Goal: Communication & Community: Answer question/provide support

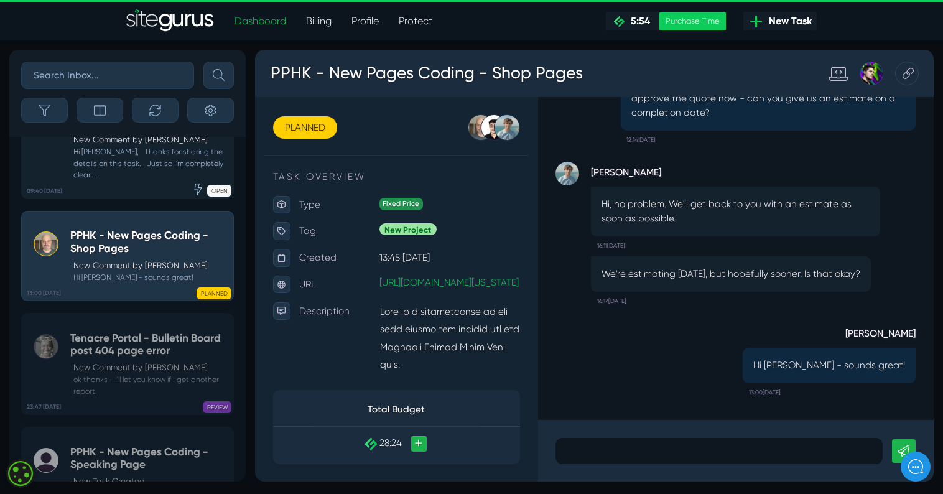
scroll to position [-915, 0]
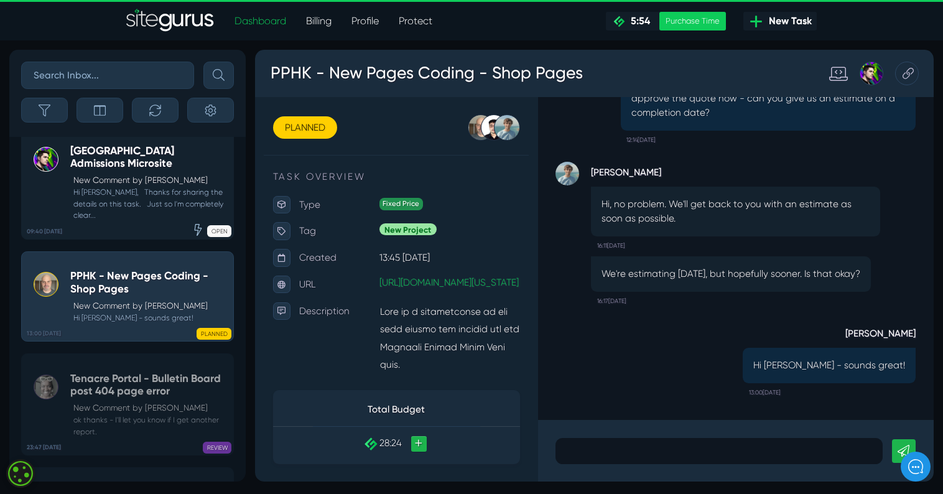
click at [167, 209] on small "Hi Devon, Thanks for sharing the details on this task. Just so I'm completely c…" at bounding box center [148, 204] width 157 height 34
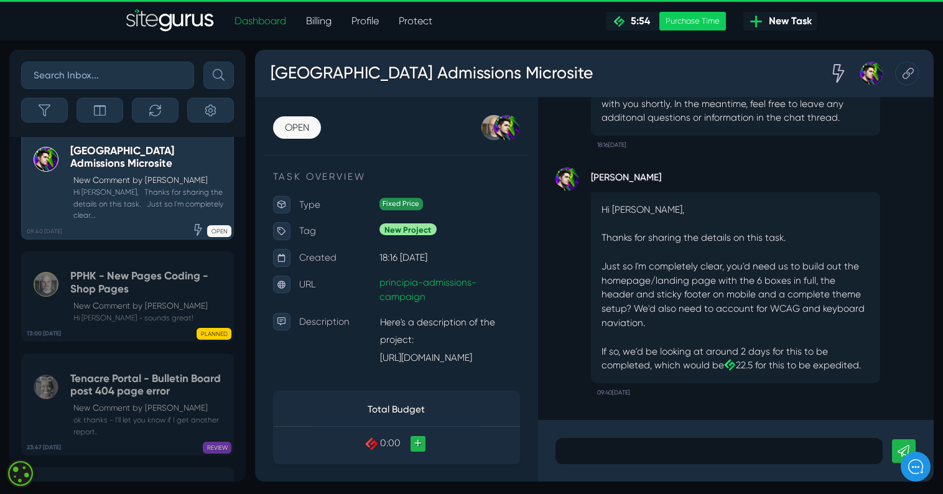
scroll to position [1, 0]
click at [632, 476] on p at bounding box center [744, 472] width 326 height 15
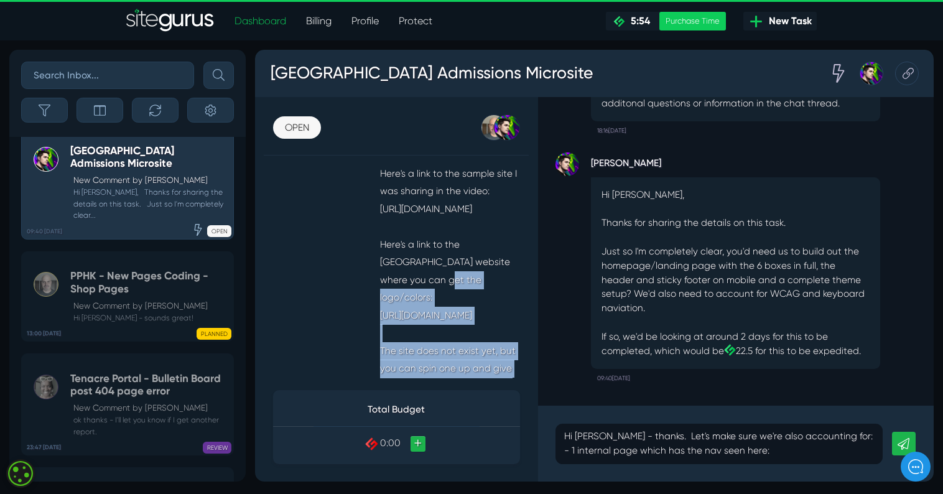
scroll to position [267, 0]
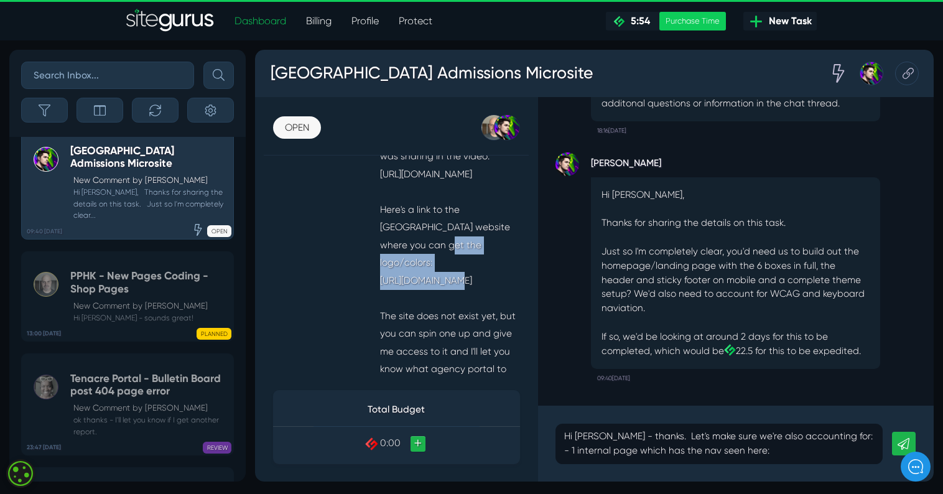
drag, startPoint x: 387, startPoint y: 367, endPoint x: 498, endPoint y: 244, distance: 165.6
click at [498, 244] on p "Here's a description of the project: [URL][DOMAIN_NAME] Here's a link to the sa…" at bounding box center [460, 254] width 149 height 393
copy p "https://hmc.college-tour.com/homepage"
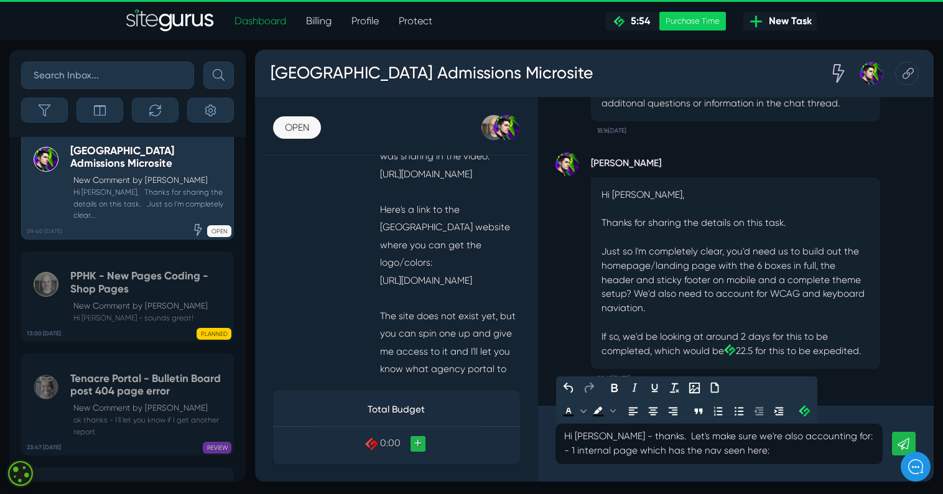
click at [820, 473] on p "Hi Josh - thanks. Let's make sure we're also accounting for: - 1 internal page …" at bounding box center [744, 465] width 326 height 30
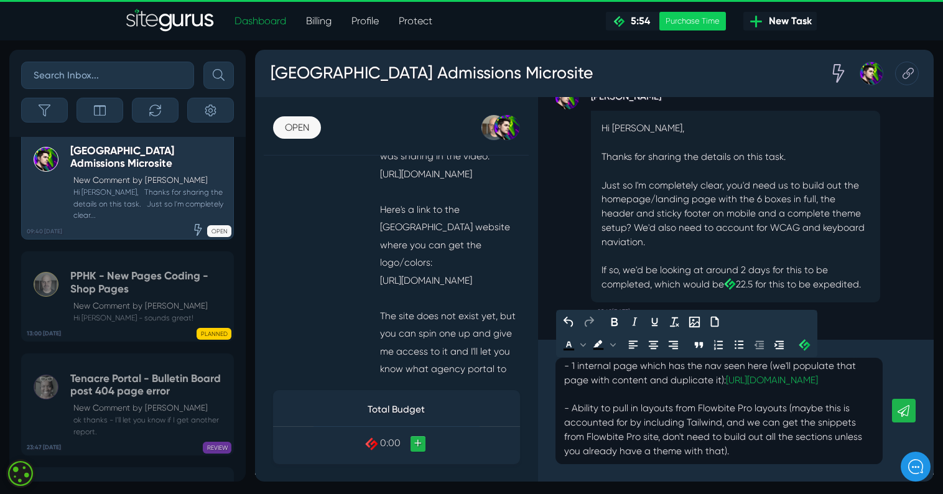
scroll to position [0, 0]
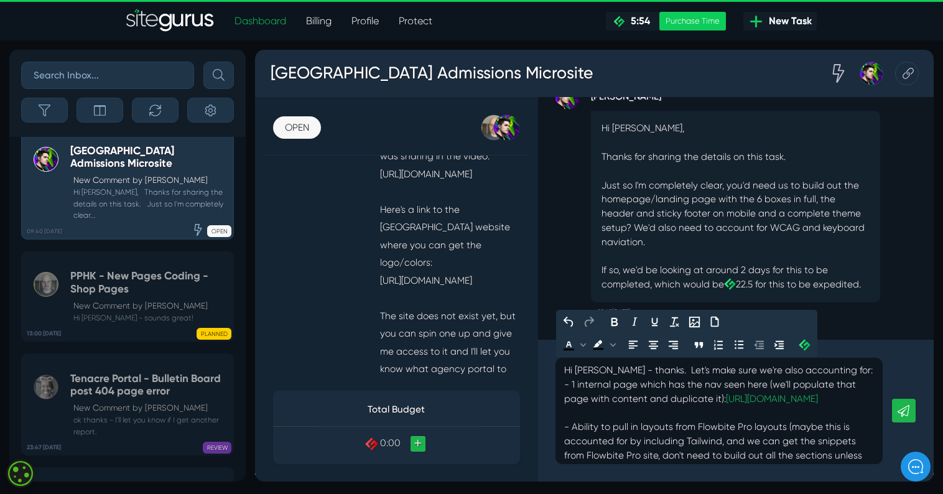
drag, startPoint x: 653, startPoint y: 387, endPoint x: 658, endPoint y: 414, distance: 27.2
click at [653, 387] on p "Hi Josh - thanks. Let's make sure we're also accounting for: - 1 internal page …" at bounding box center [744, 439] width 326 height 119
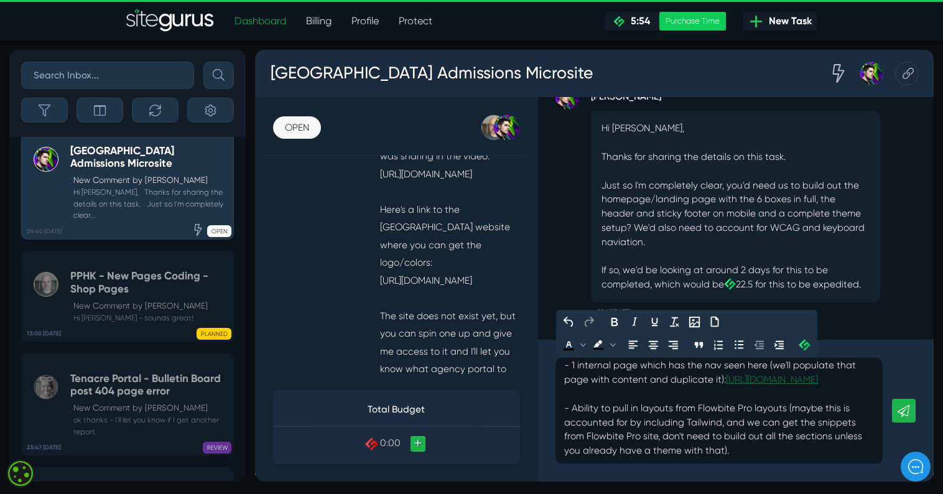
scroll to position [57, 0]
click at [774, 450] on p "Hi Josh - thanks, you've got this right. Let's make sure we're also accounting …" at bounding box center [744, 404] width 326 height 149
click at [757, 467] on p "Hi Josh - thanks, you've got this right. Let's make sure we're also accounting …" at bounding box center [744, 404] width 326 height 149
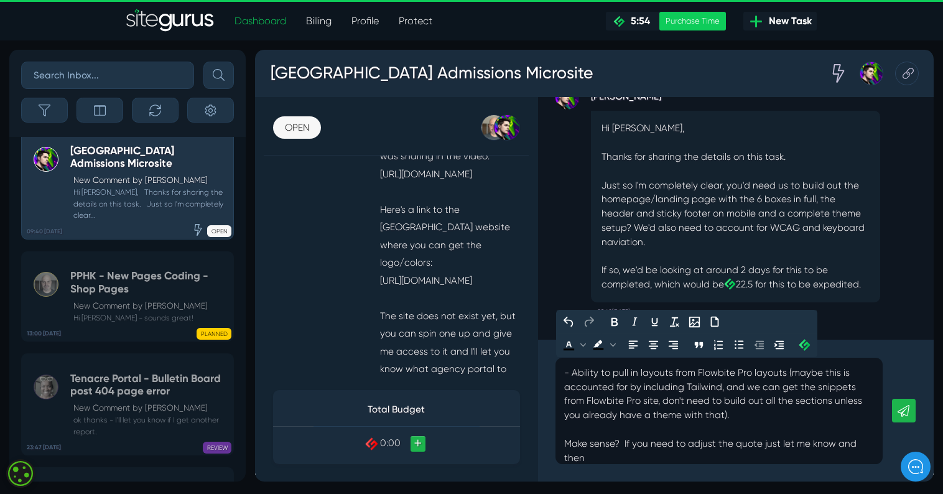
scroll to position [102, 0]
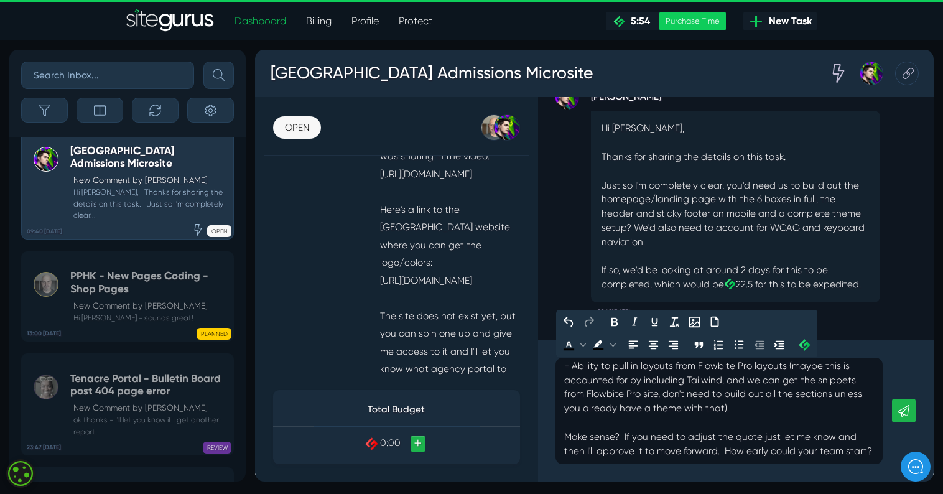
click at [937, 435] on link at bounding box center [937, 429] width 25 height 25
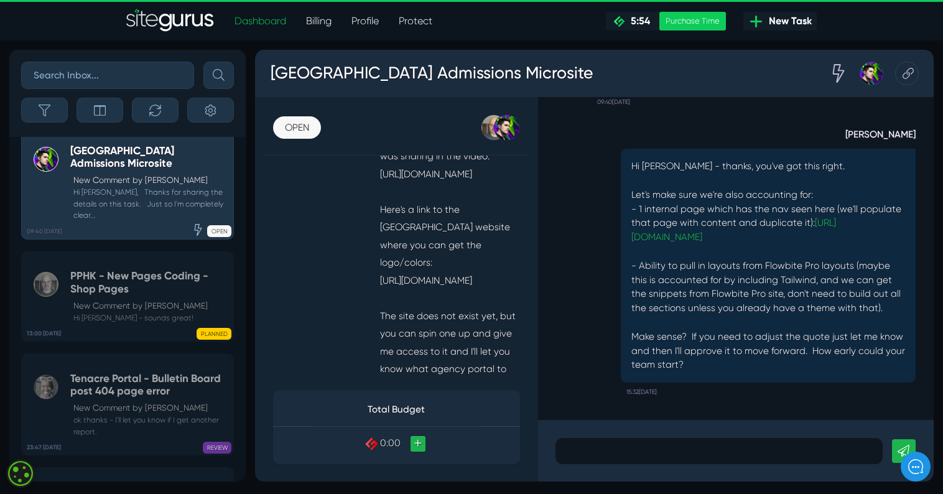
scroll to position [1, 0]
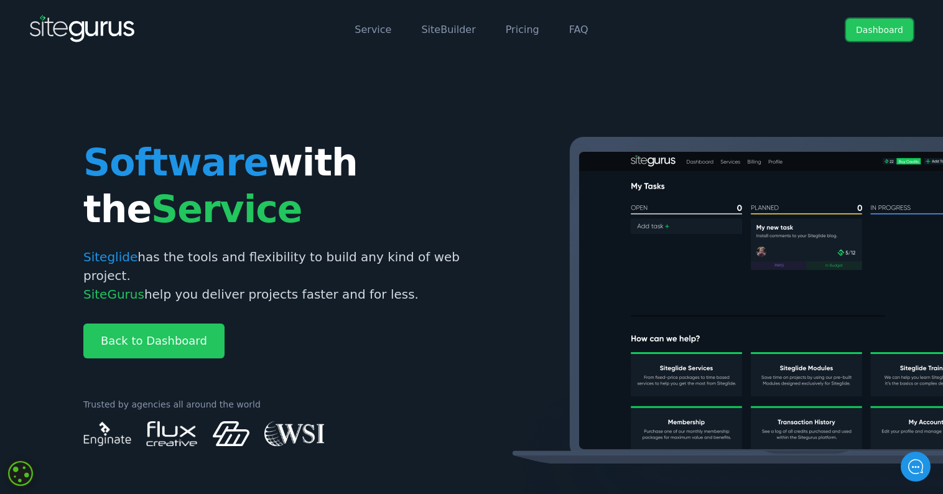
click at [869, 32] on link "Dashboard" at bounding box center [879, 30] width 67 height 22
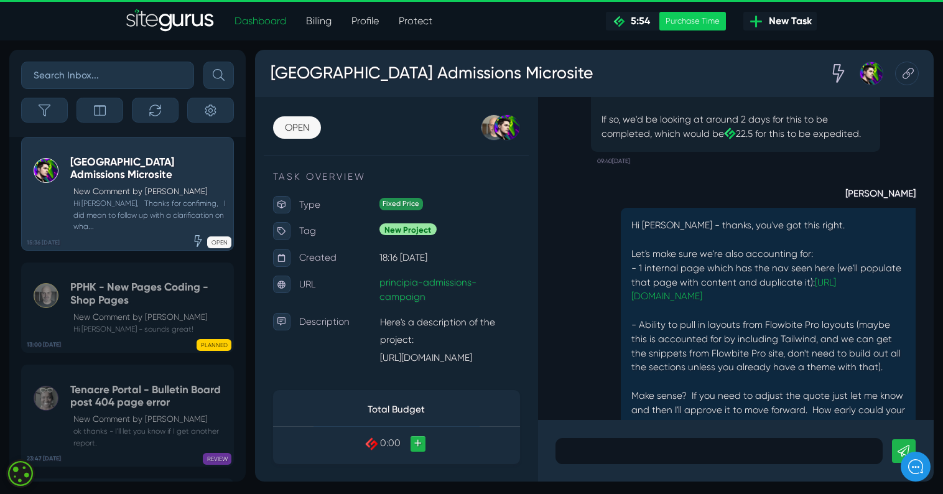
scroll to position [-278, 0]
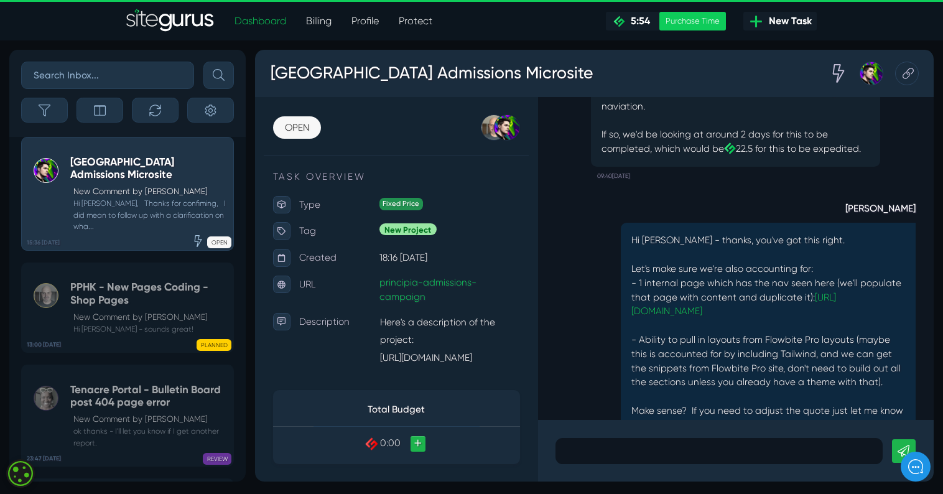
click at [762, 162] on p "If so, we'd be looking at around 2 days for this to be completed, which would b…" at bounding box center [760, 147] width 282 height 30
click at [754, 160] on icon at bounding box center [755, 153] width 12 height 12
click at [777, 162] on p "If so, we'd be looking at around 2 days for this to be completed, which would b…" at bounding box center [760, 147] width 282 height 30
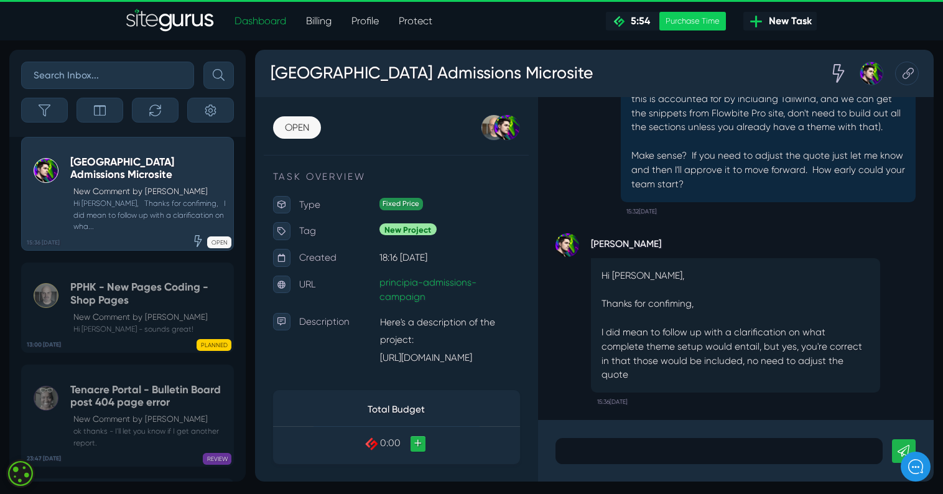
scroll to position [1, 0]
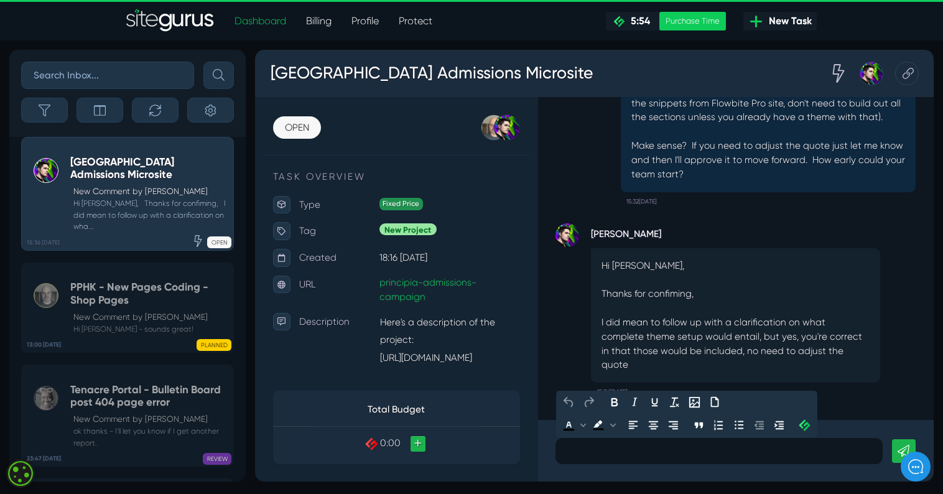
click at [729, 469] on p at bounding box center [744, 472] width 326 height 15
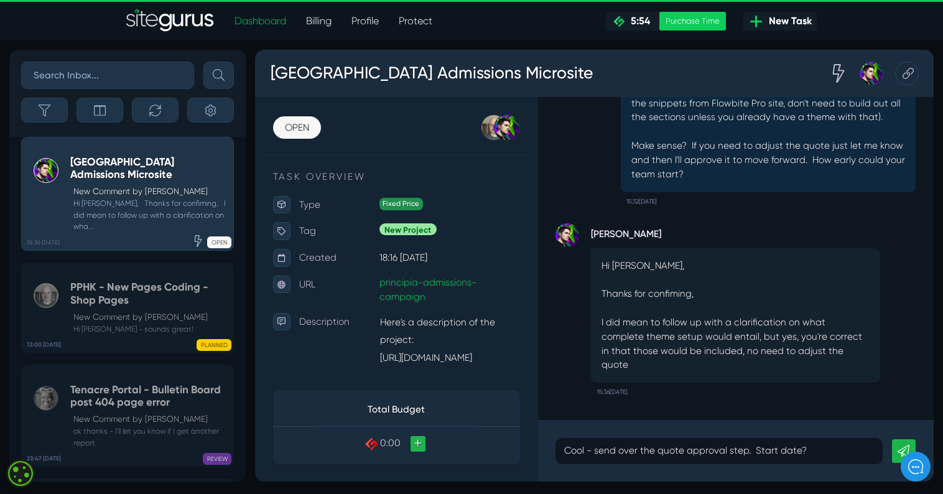
click at [930, 468] on link at bounding box center [937, 472] width 25 height 25
